Goal: Transaction & Acquisition: Subscribe to service/newsletter

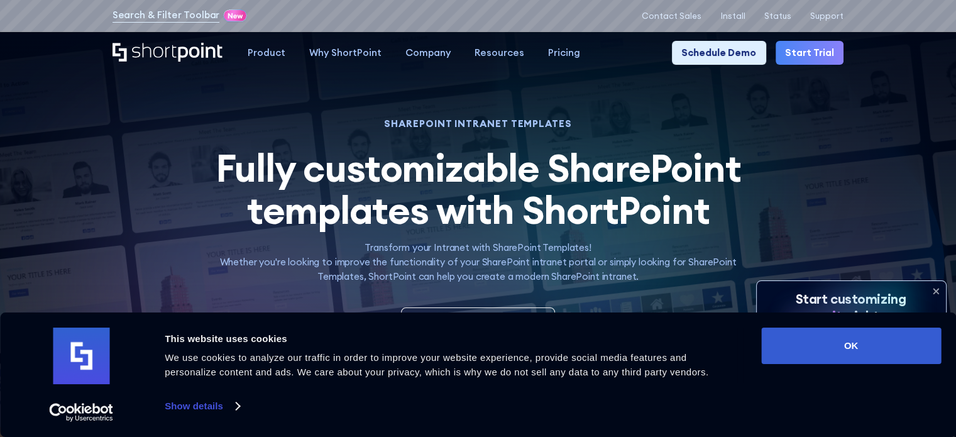
click at [830, 48] on link "Start Trial" at bounding box center [810, 53] width 68 height 24
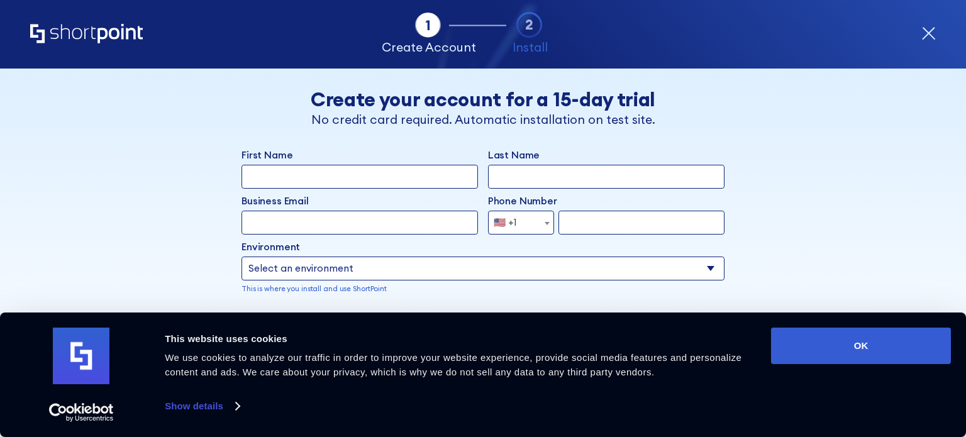
click at [700, 270] on select "Select an environment Microsoft 365 SharePoint Online SharePoint 2019 (On-Premi…" at bounding box center [482, 268] width 483 height 24
select select "Microsoft 365"
click at [241, 256] on select "Select an environment Microsoft 365 SharePoint Online SharePoint 2019 (On-Premi…" at bounding box center [482, 268] width 483 height 24
